Goal: Information Seeking & Learning: Learn about a topic

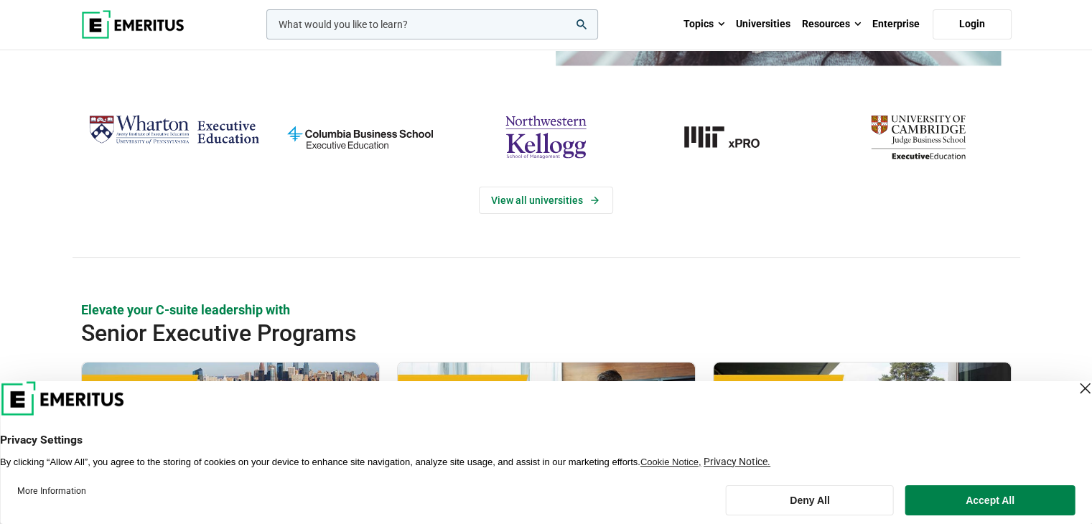
click at [1075, 388] on div "Close Layer" at bounding box center [1085, 388] width 20 height 20
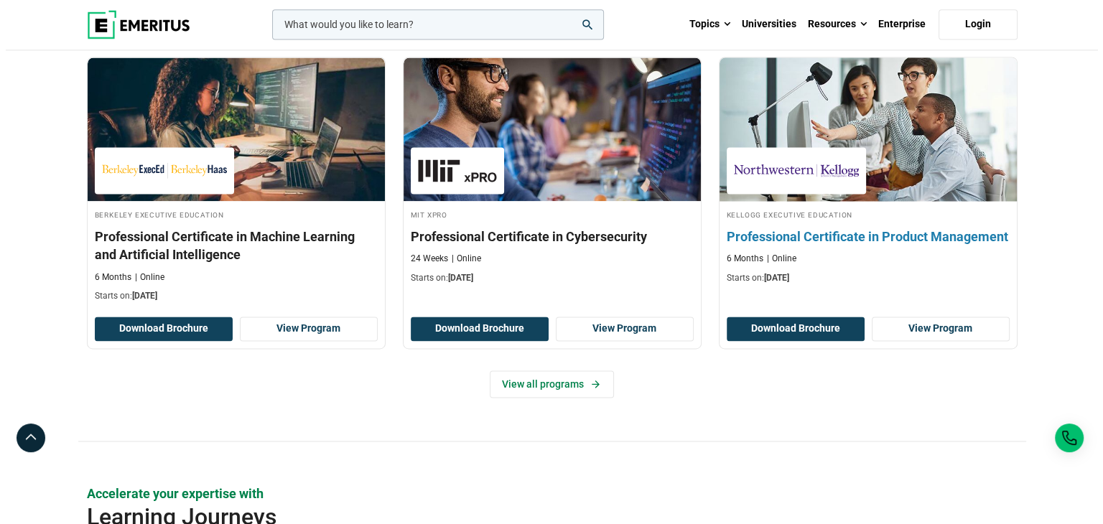
scroll to position [2082, 0]
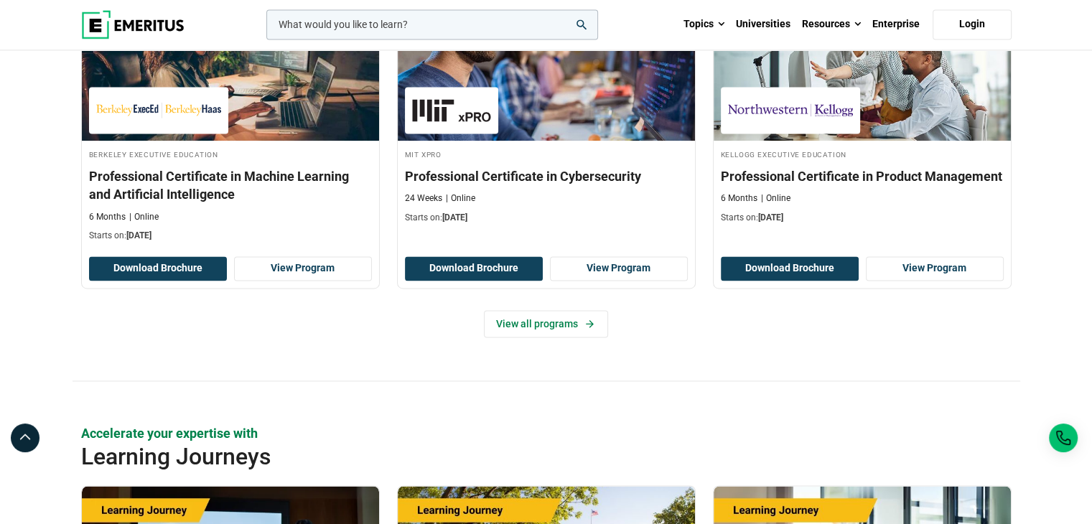
click at [520, 26] on input "woocommerce-product-search-field-0" at bounding box center [432, 24] width 332 height 30
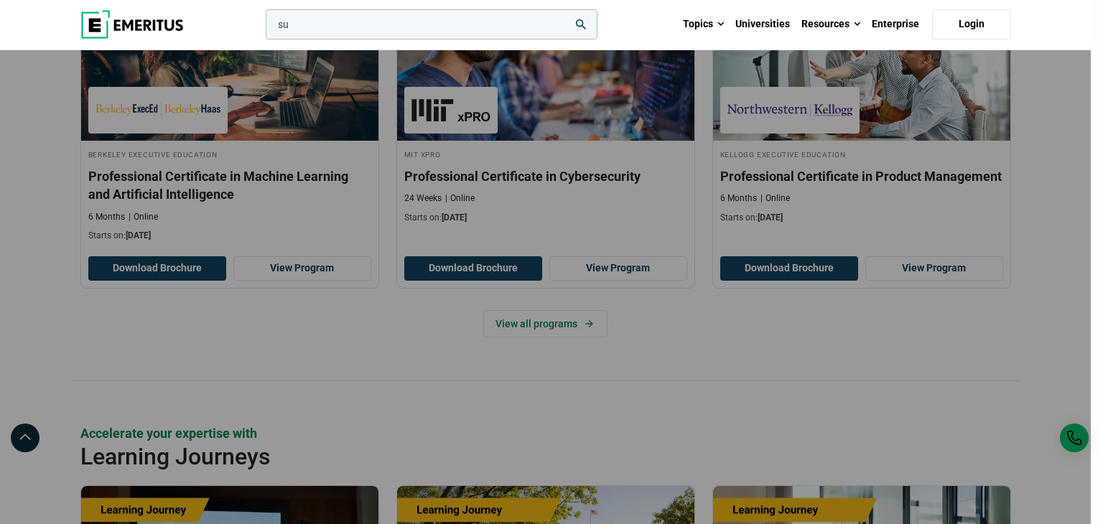
type input "s"
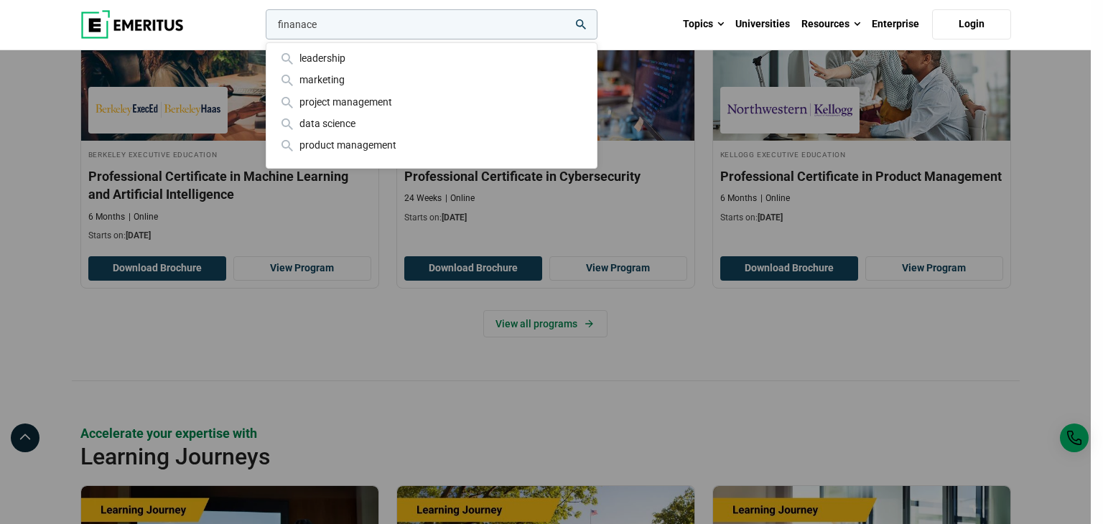
type input "finanace"
click at [263, 28] on button "search" at bounding box center [263, 28] width 0 height 0
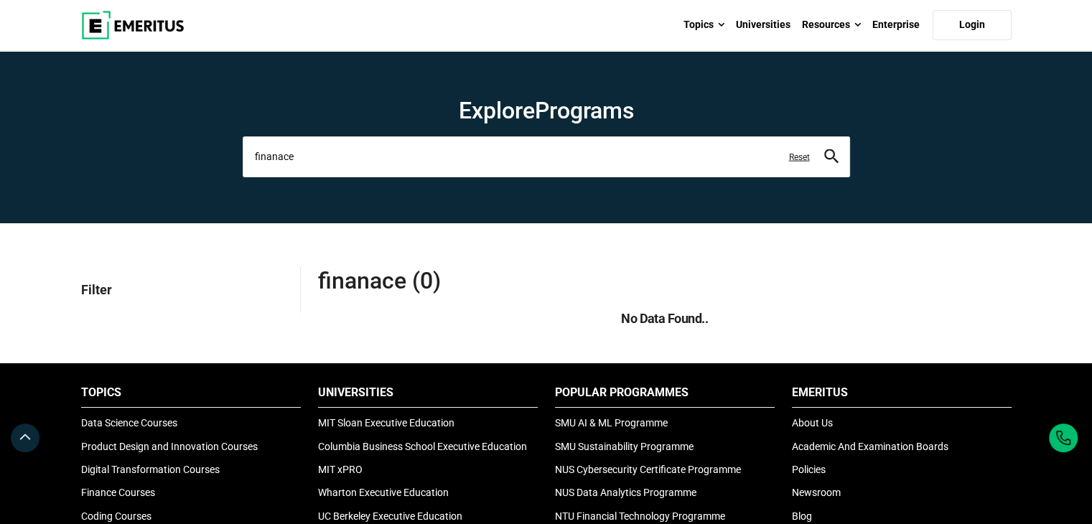
drag, startPoint x: 339, startPoint y: 170, endPoint x: 57, endPoint y: 162, distance: 281.5
click at [57, 162] on section "Explore Programs finanace leadership marketing project management data science …" at bounding box center [546, 137] width 1092 height 172
type input "finance"
click at [824, 149] on button "search" at bounding box center [831, 157] width 14 height 17
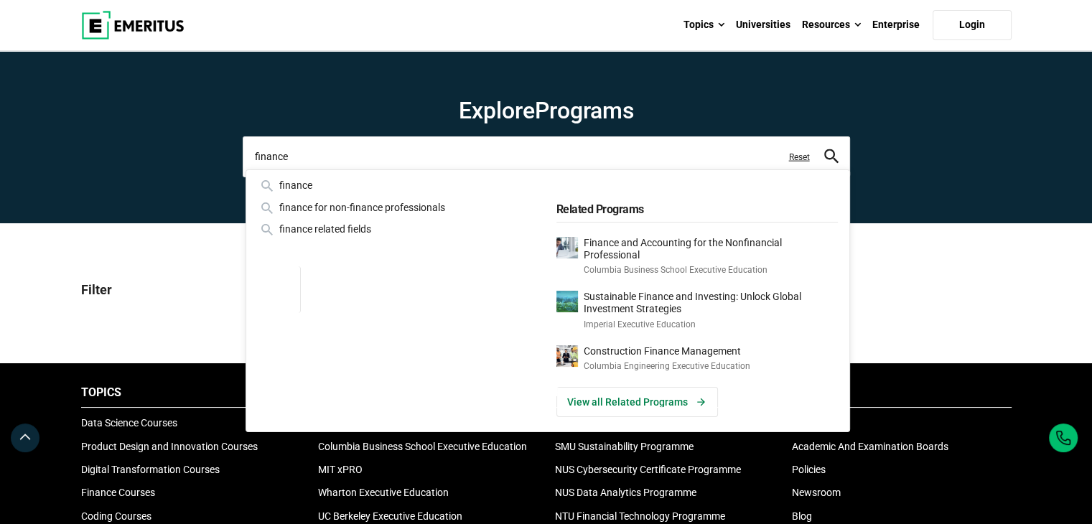
click at [838, 153] on input "finance" at bounding box center [546, 156] width 607 height 40
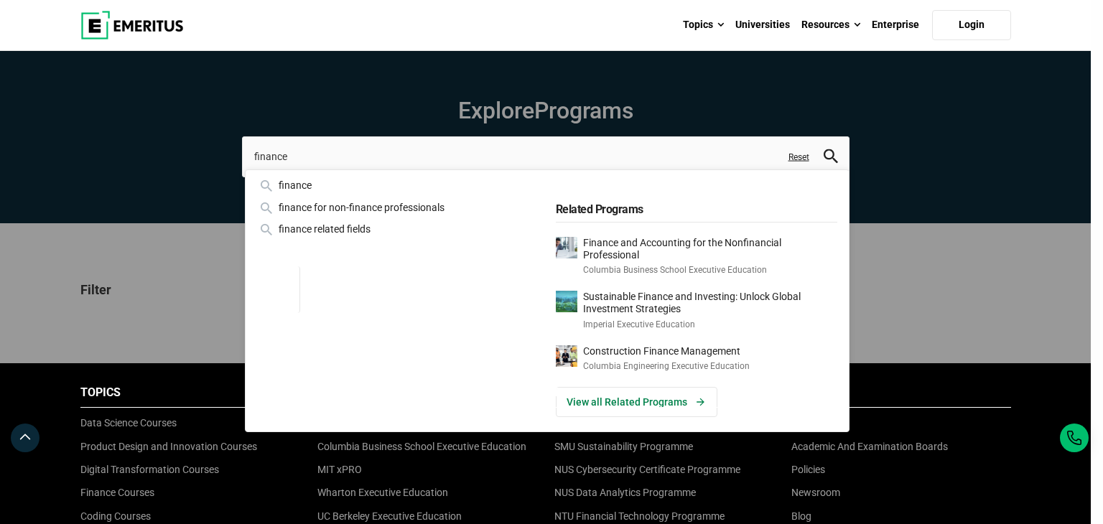
click at [831, 156] on icon "search" at bounding box center [830, 156] width 14 height 14
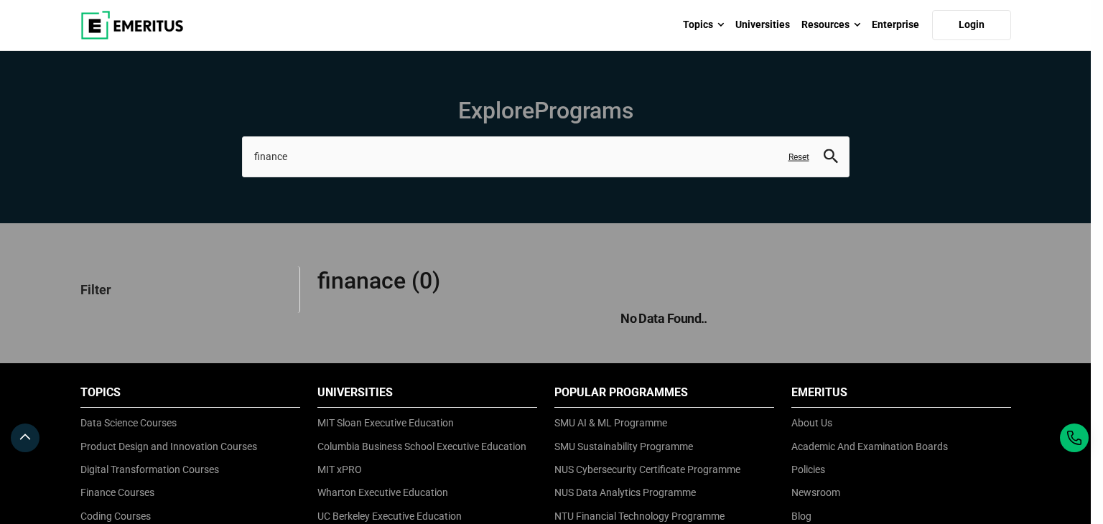
click at [826, 156] on icon "search" at bounding box center [830, 156] width 14 height 14
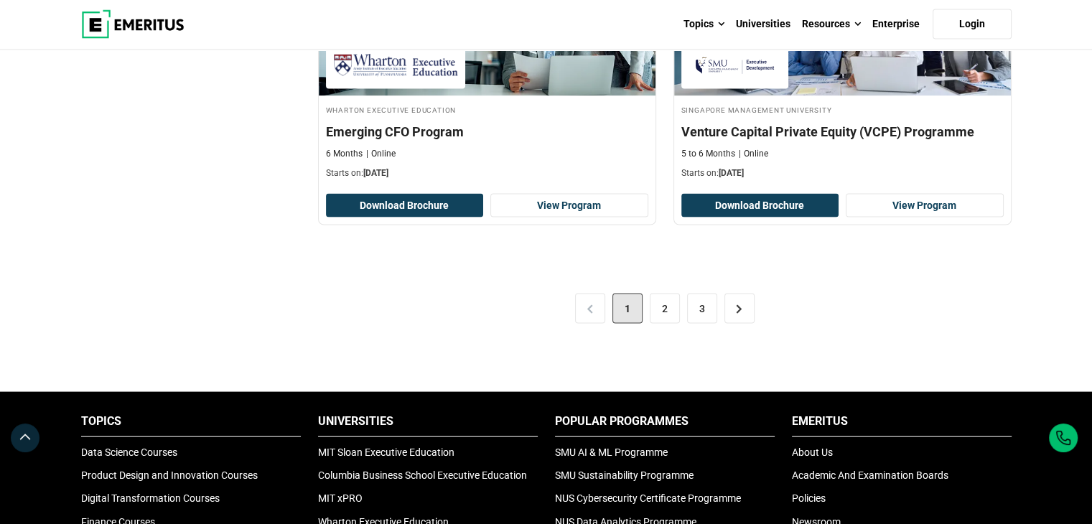
scroll to position [2943, 0]
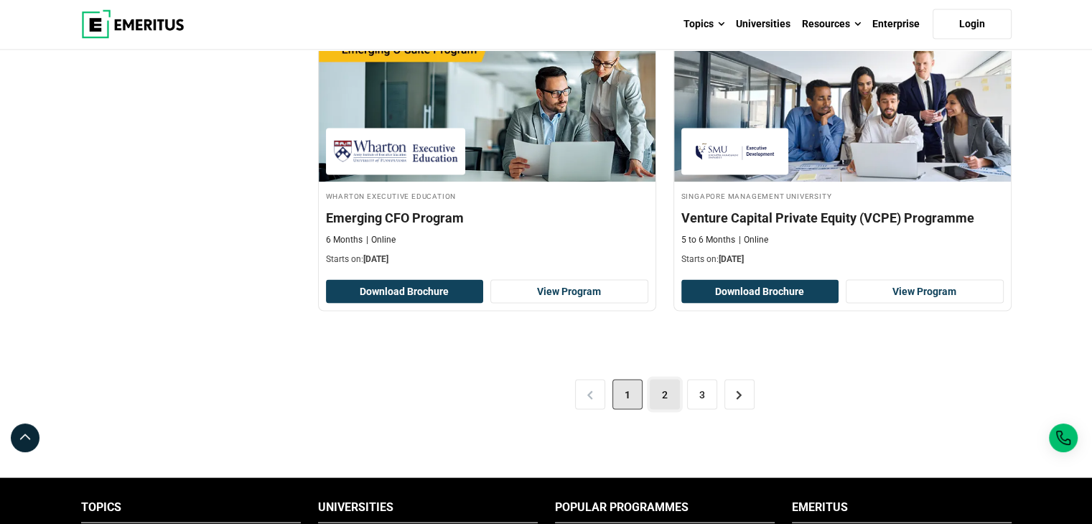
click at [650, 382] on link "2" at bounding box center [665, 395] width 30 height 30
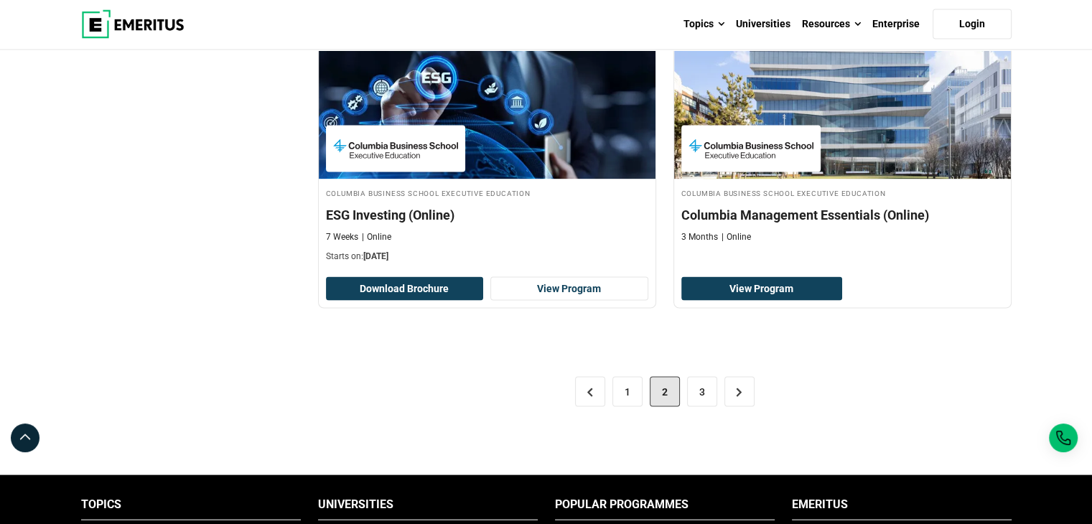
scroll to position [3015, 0]
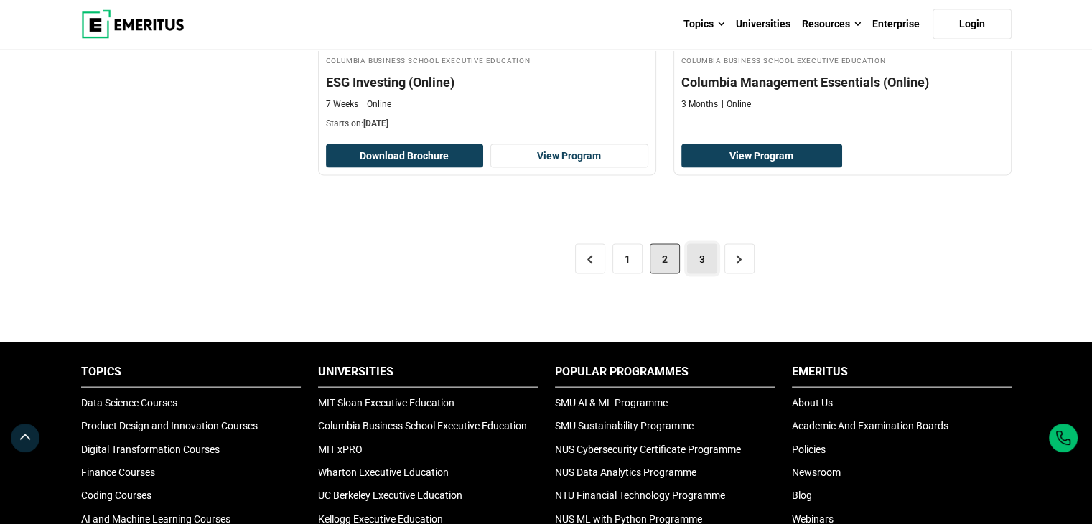
click at [690, 259] on link "3" at bounding box center [702, 259] width 30 height 30
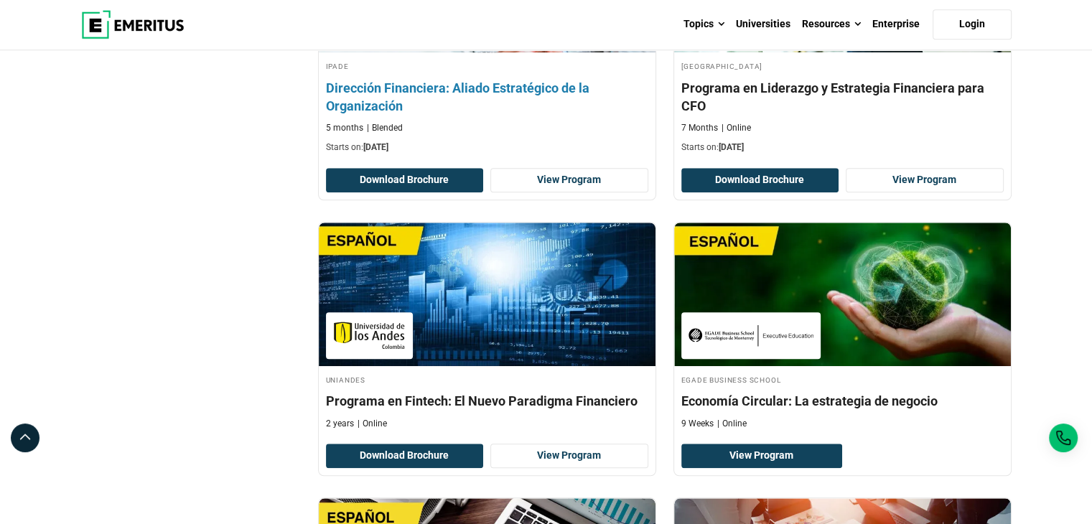
scroll to position [1077, 0]
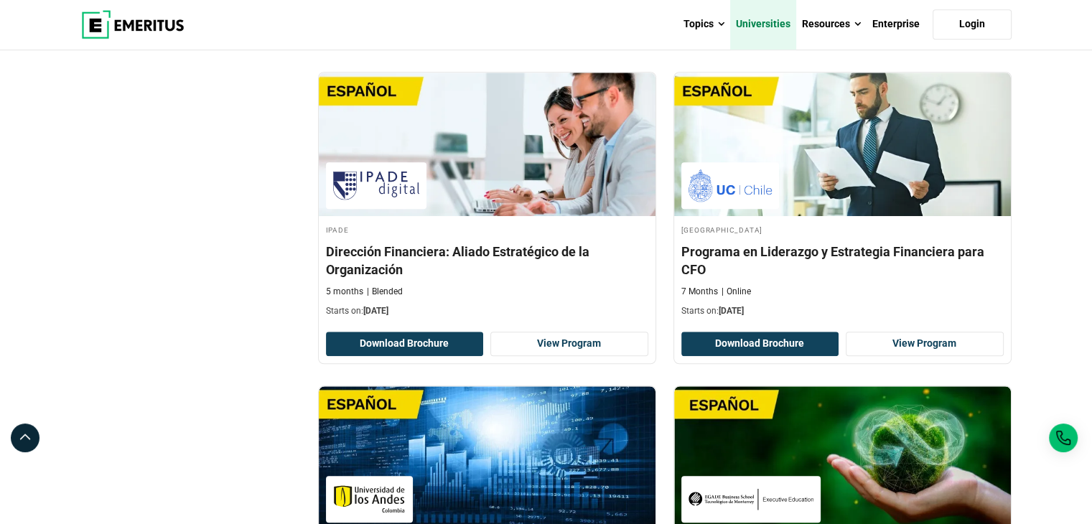
click at [756, 29] on link "Universities" at bounding box center [763, 24] width 66 height 50
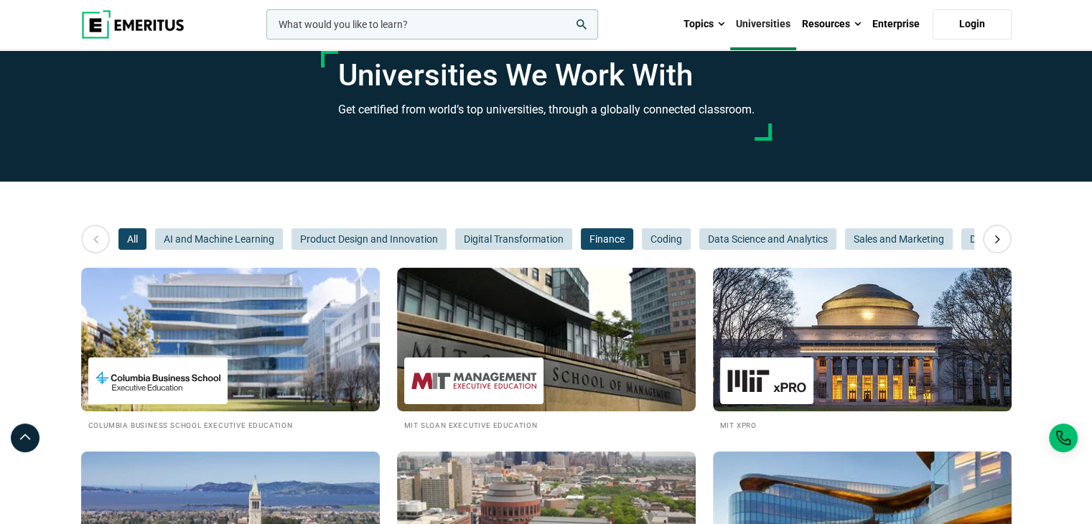
scroll to position [72, 0]
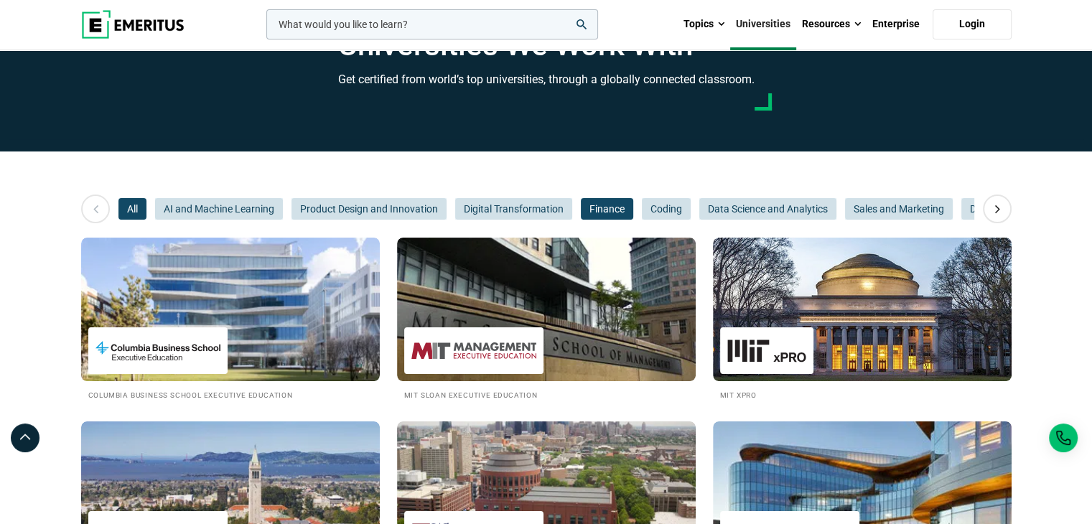
click at [601, 216] on span "Finance" at bounding box center [607, 209] width 52 height 22
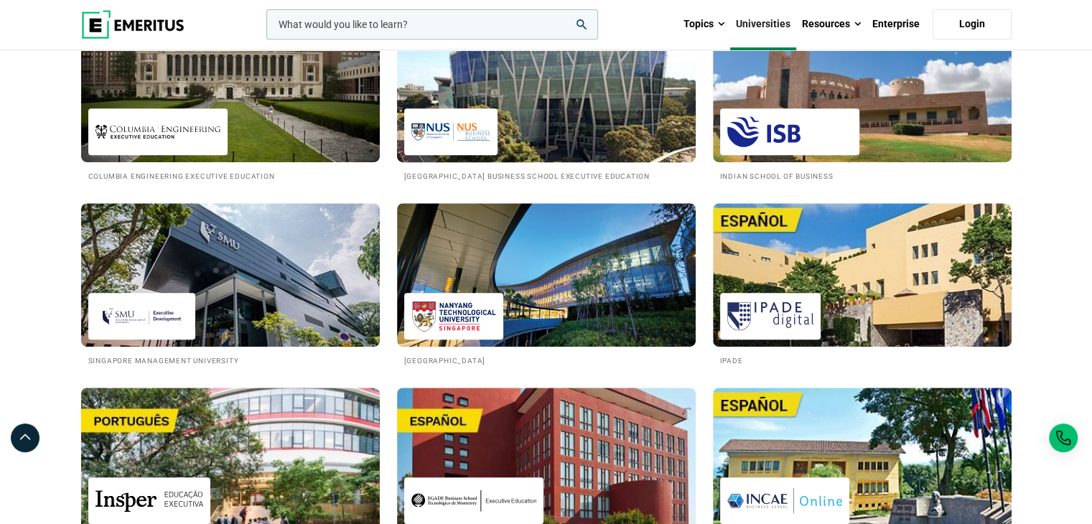
scroll to position [718, 0]
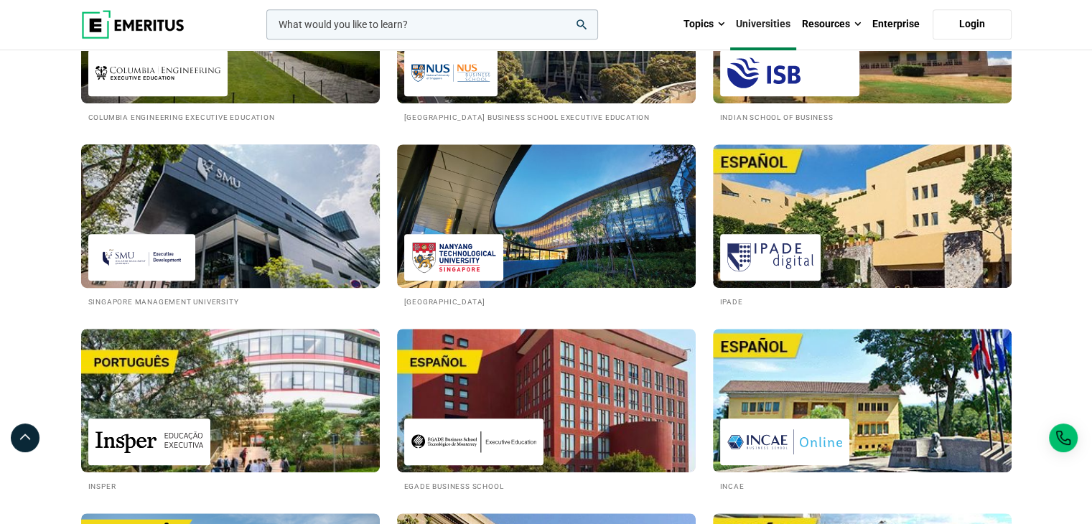
click at [273, 232] on img at bounding box center [230, 216] width 329 height 158
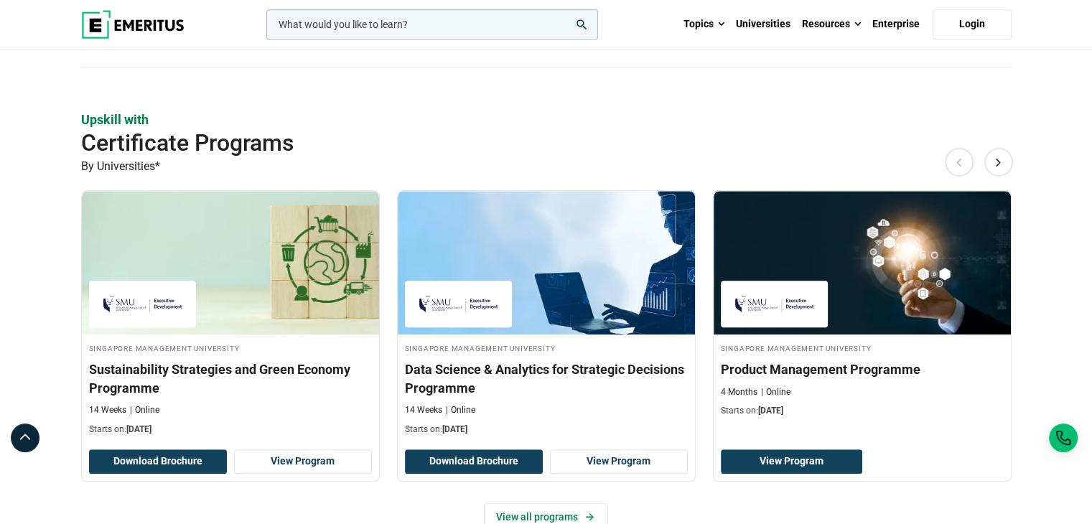
scroll to position [861, 0]
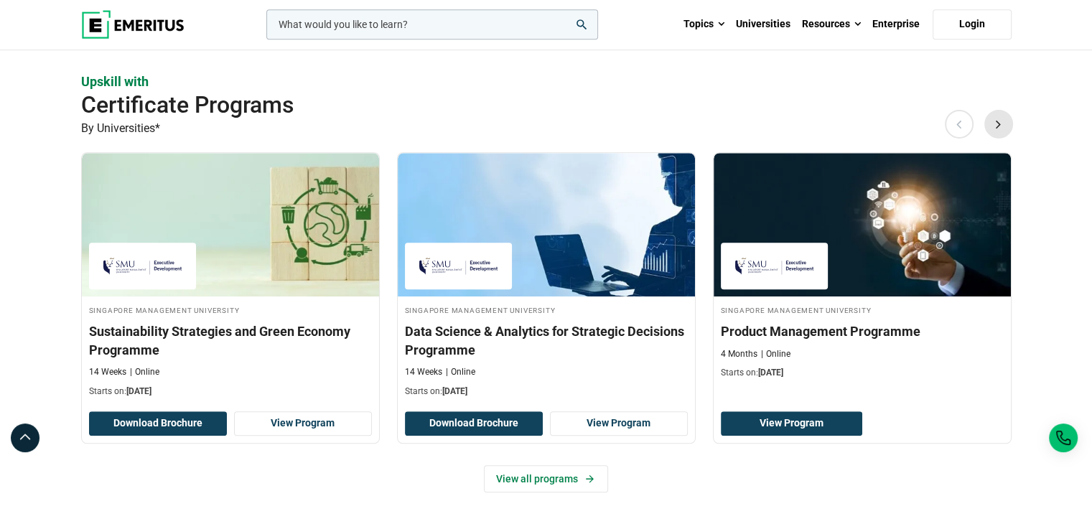
click at [993, 130] on button "Next" at bounding box center [998, 123] width 29 height 29
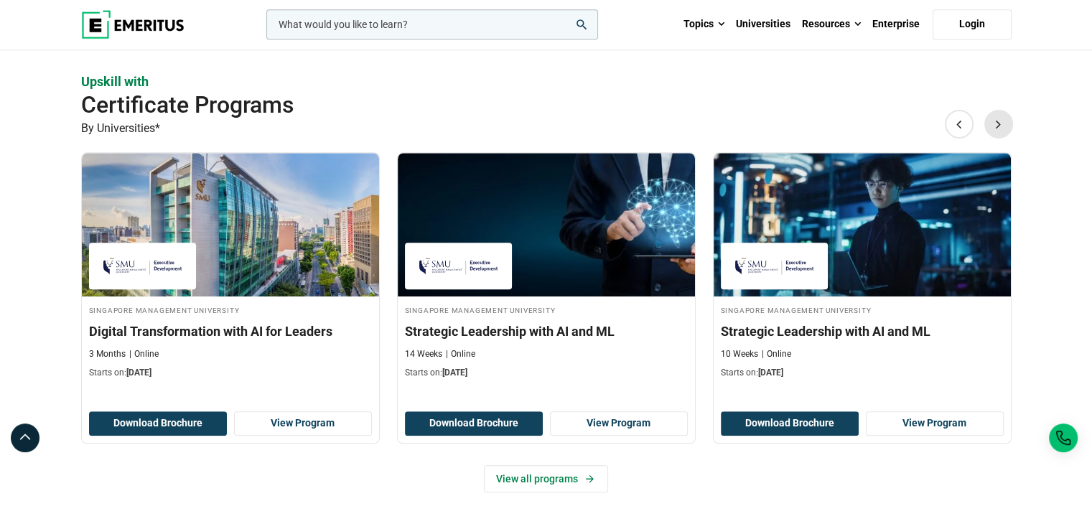
click at [994, 128] on button "Next" at bounding box center [998, 123] width 29 height 29
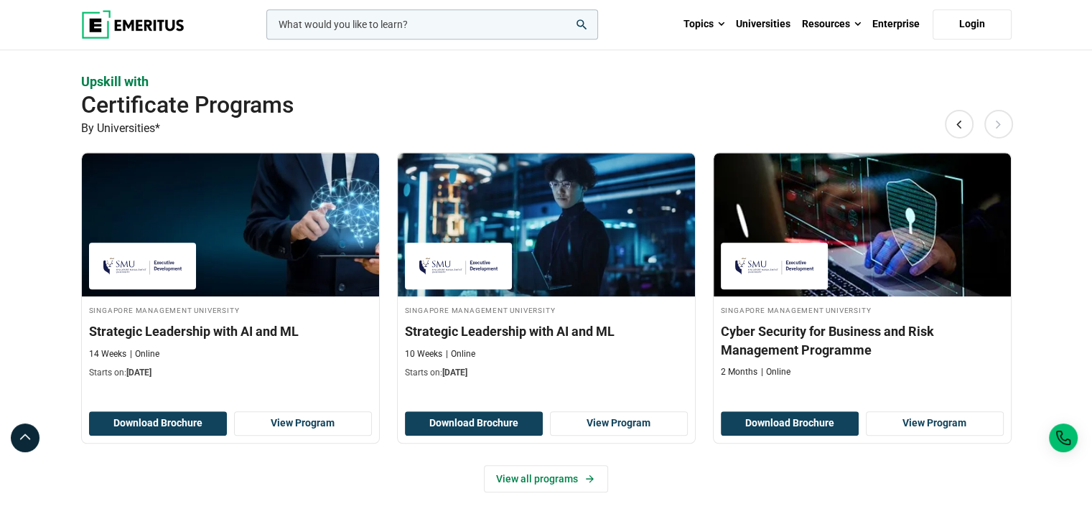
click at [994, 128] on button "Next" at bounding box center [998, 123] width 29 height 29
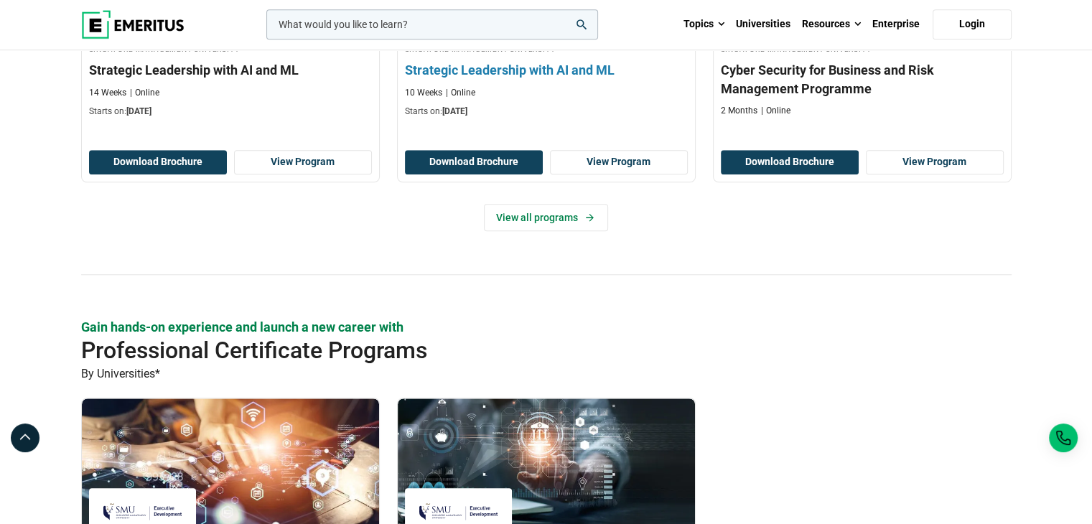
scroll to position [1077, 0]
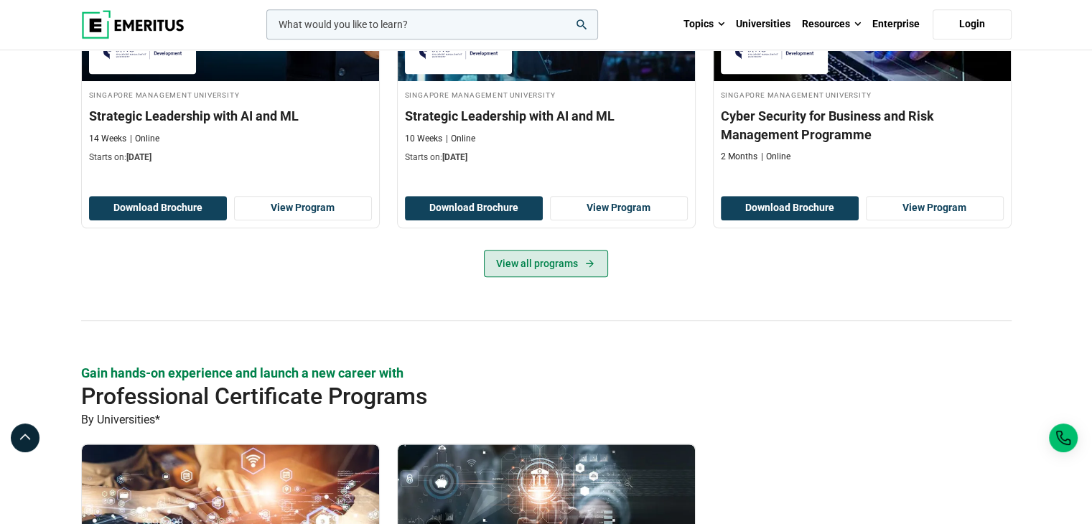
click at [557, 247] on div "Singapore Management University Strategic Leadership with AI and ML 10 Weeks On…" at bounding box center [546, 93] width 299 height 313
click at [558, 250] on link "View all programs" at bounding box center [546, 263] width 124 height 27
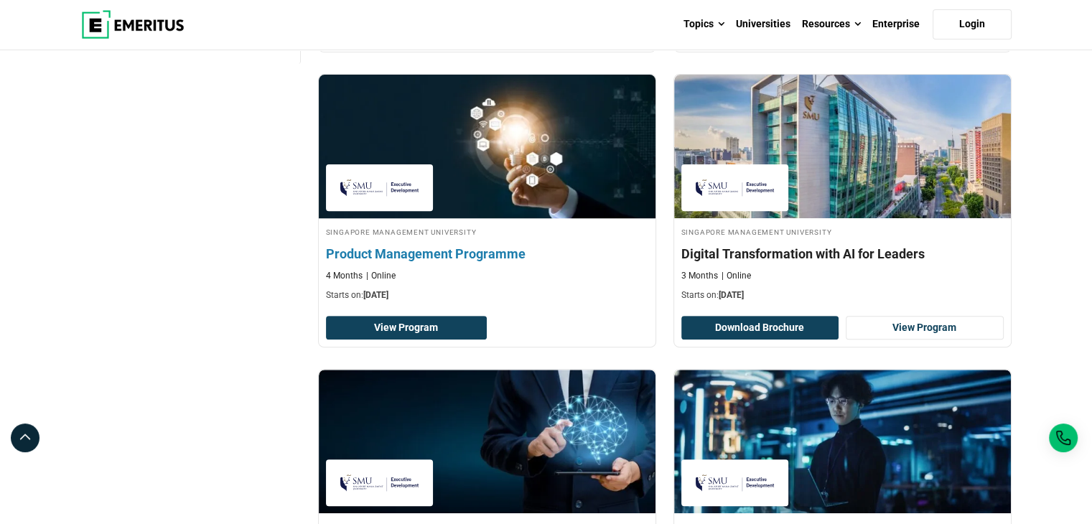
scroll to position [144, 0]
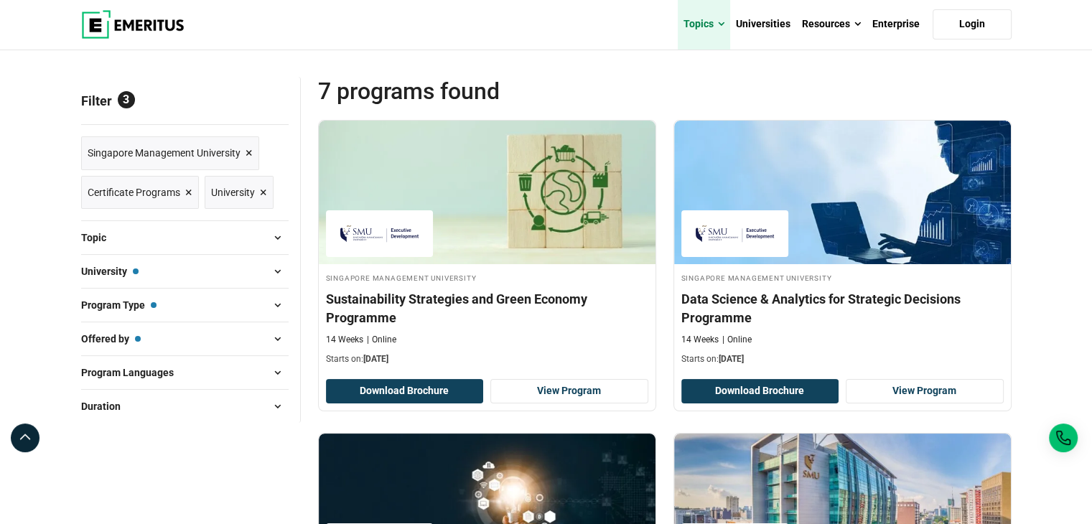
click at [722, 24] on span at bounding box center [721, 24] width 6 height 14
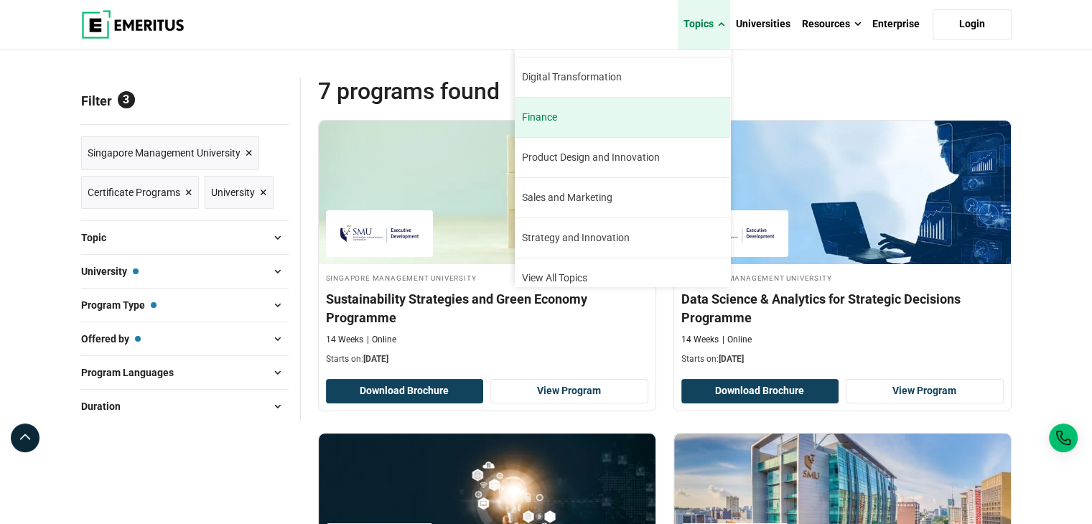
scroll to position [163, 0]
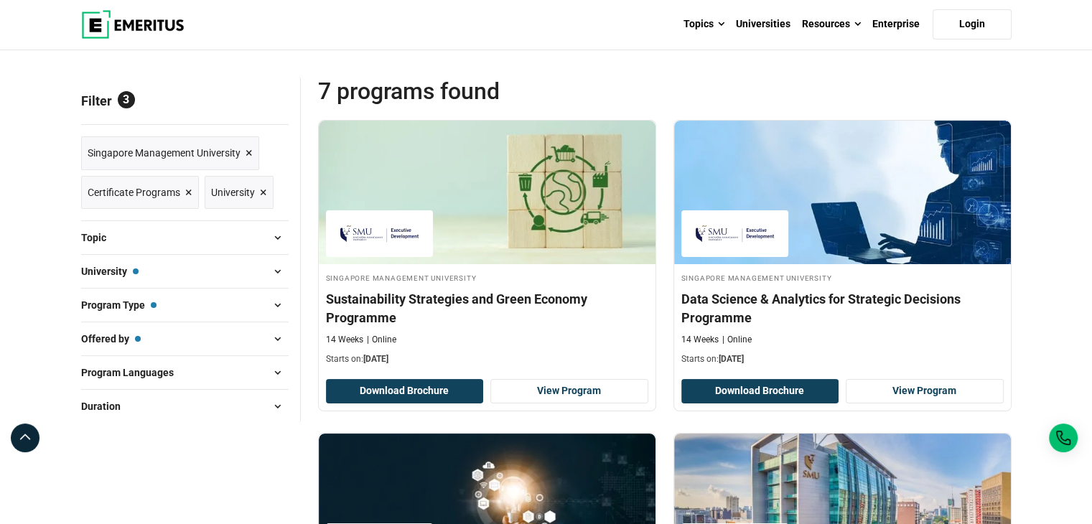
click at [419, 78] on span "7 Programs found" at bounding box center [491, 91] width 347 height 29
